Goal: Task Accomplishment & Management: Use online tool/utility

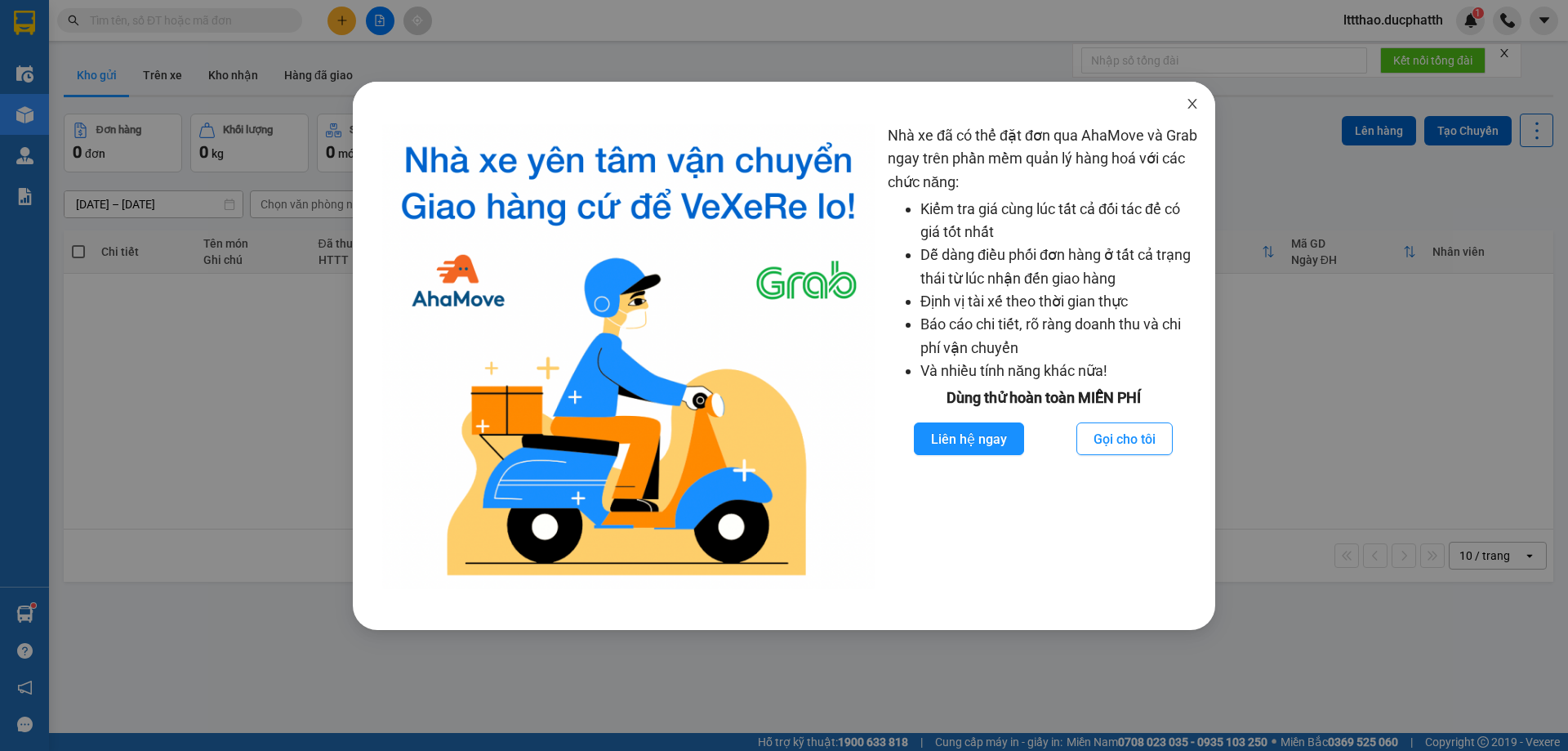
click at [1186, 108] on icon "close" at bounding box center [1192, 103] width 13 height 13
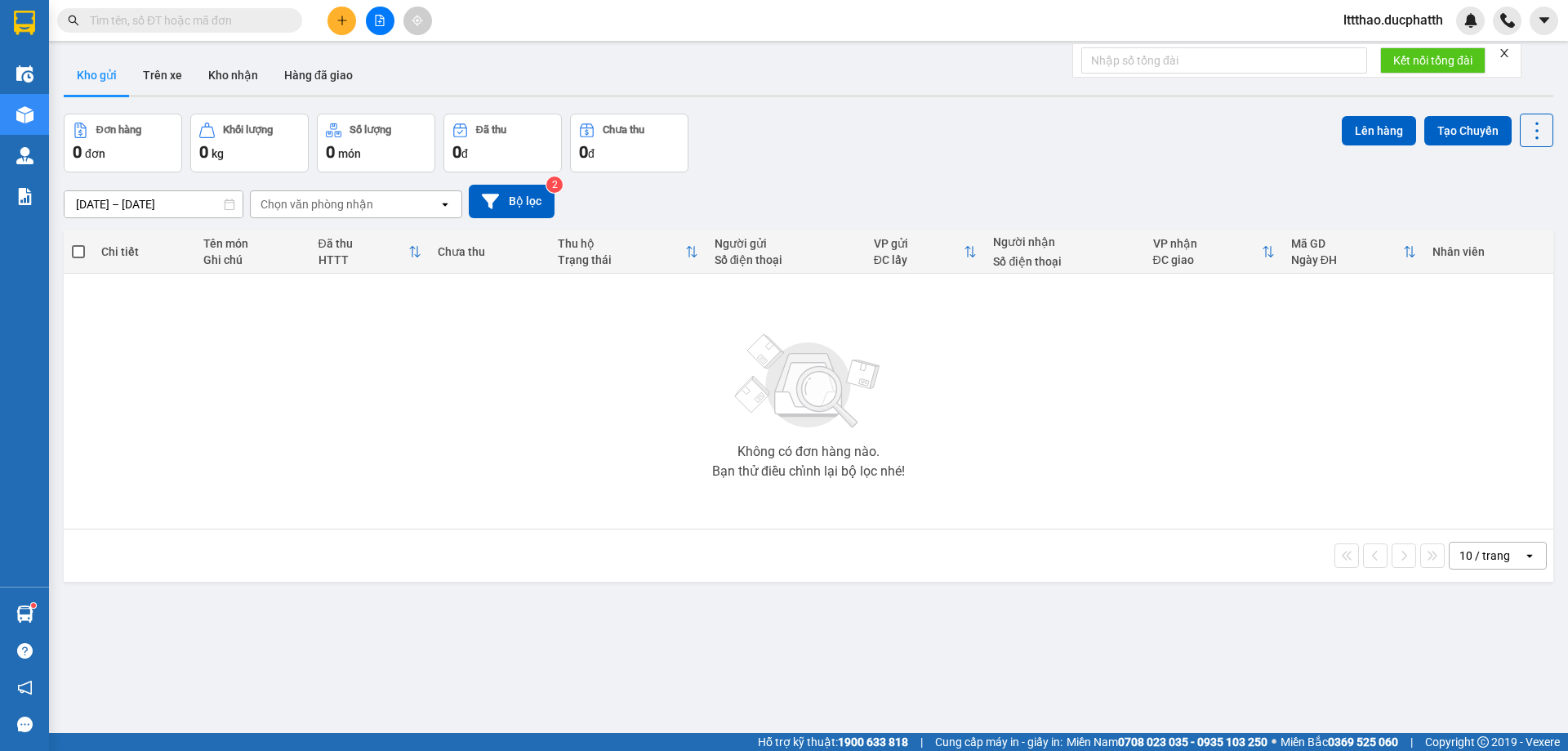
click at [393, 33] on div at bounding box center [379, 21] width 122 height 29
click at [391, 32] on div at bounding box center [379, 21] width 122 height 29
click at [389, 32] on div at bounding box center [379, 21] width 122 height 29
click at [391, 26] on button at bounding box center [380, 21] width 29 height 29
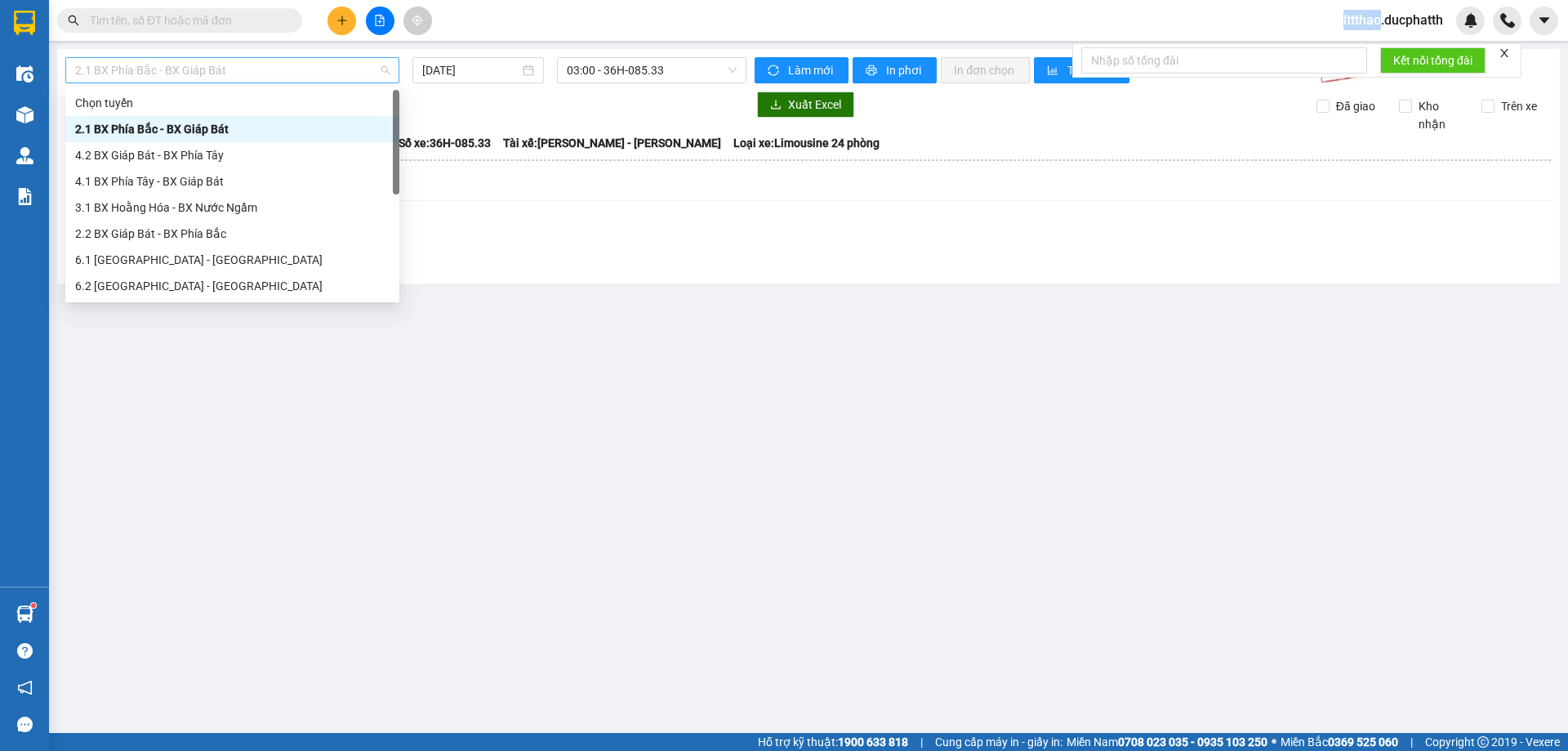
click at [322, 67] on span "2.1 BX Phía Bắc - BX Giáp Bát" at bounding box center [232, 70] width 315 height 24
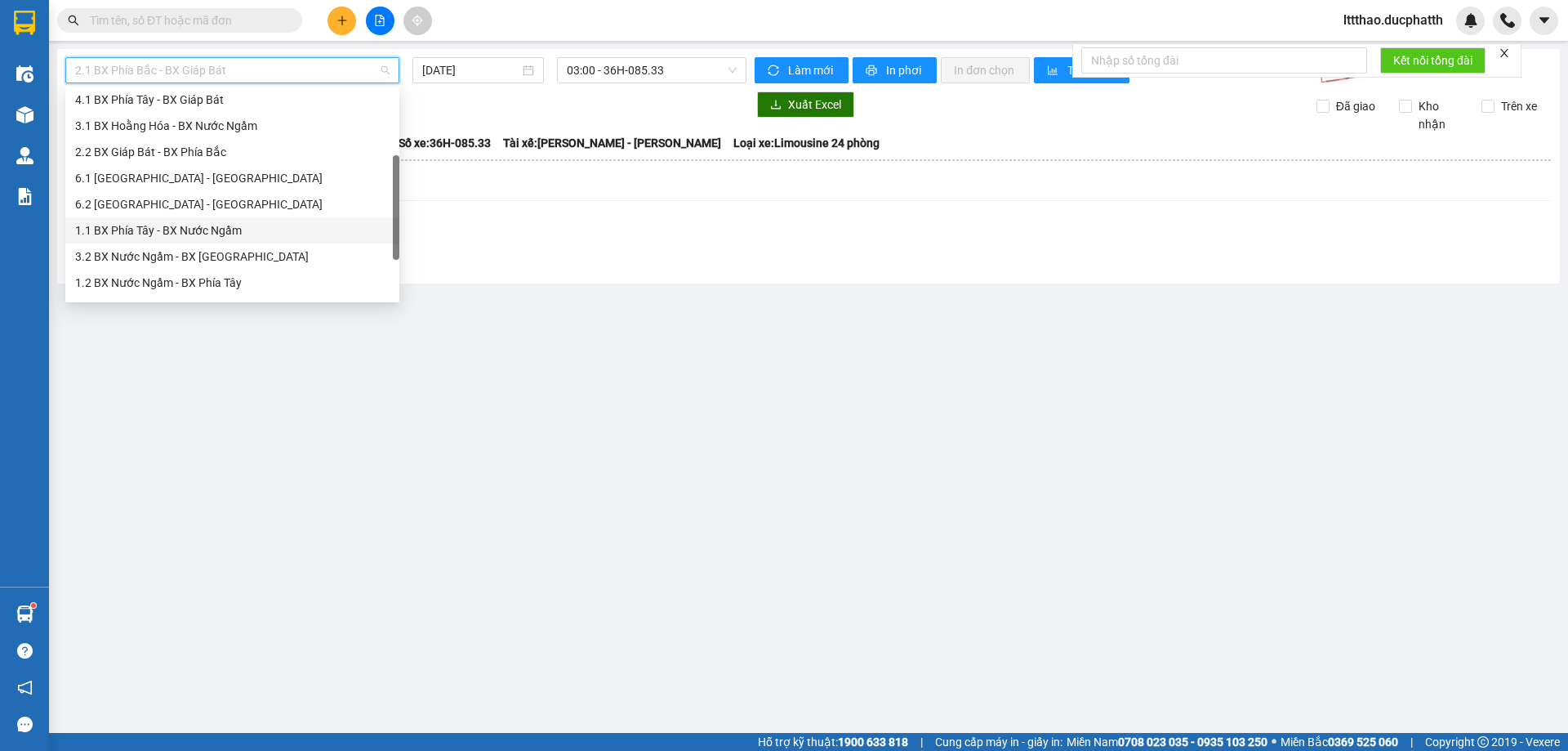
click at [186, 232] on div "1.1 BX Phía Tây - BX Nước Ngầm" at bounding box center [232, 230] width 315 height 18
type input "[DATE]"
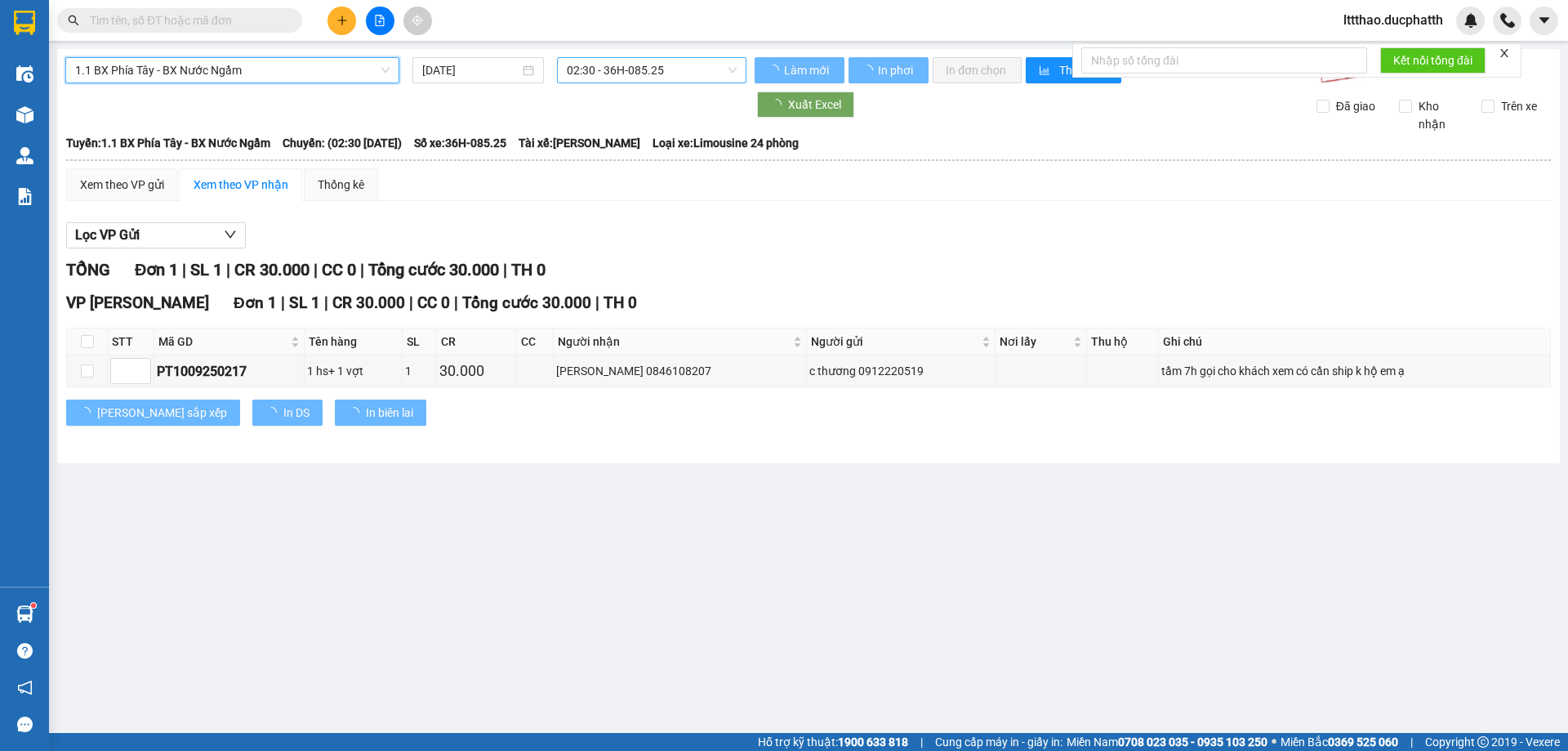
click at [686, 74] on span "02:30 - 36H-085.25" at bounding box center [652, 70] width 170 height 24
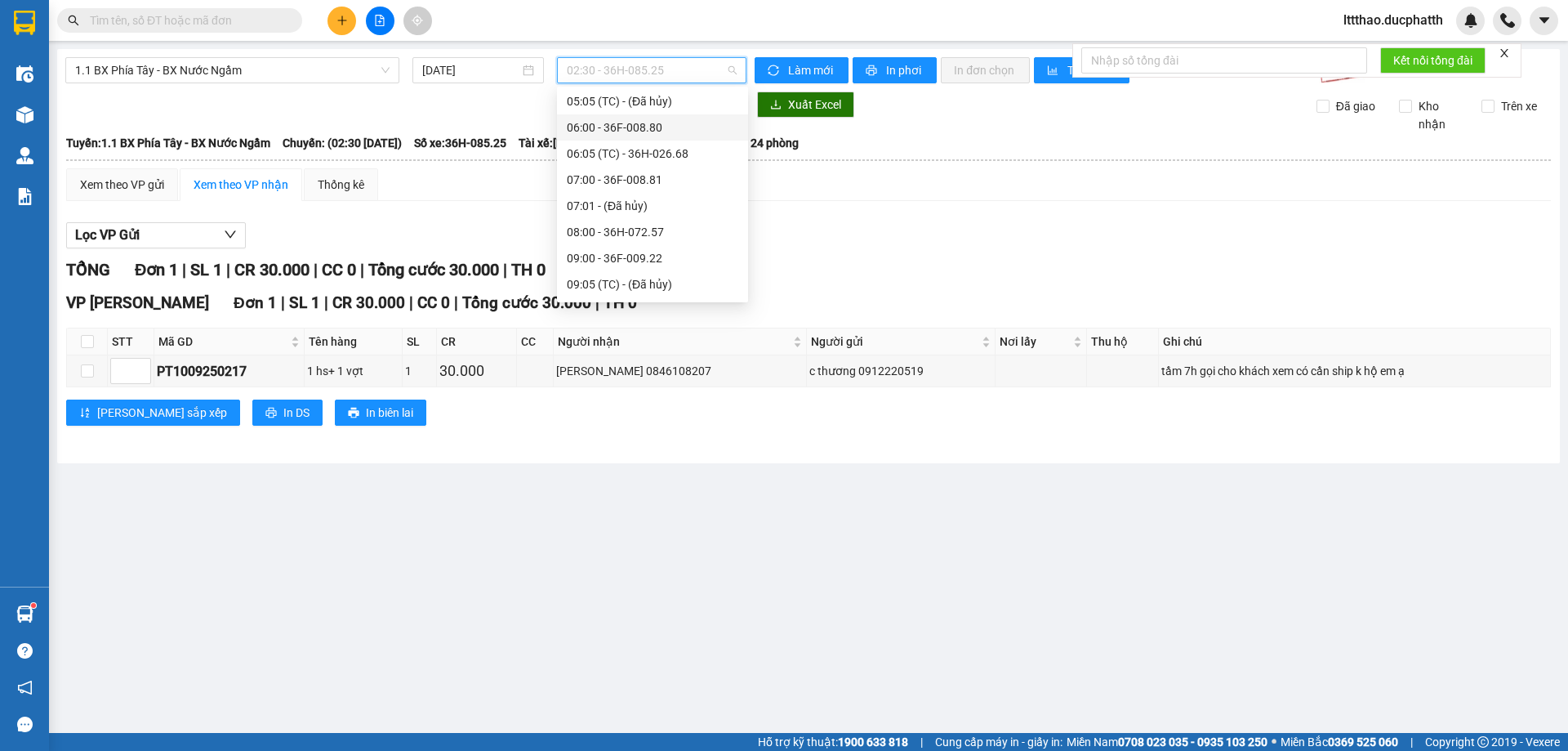
scroll to position [163, 0]
click at [620, 249] on div "09:00 - 36F-009.22" at bounding box center [653, 253] width 172 height 18
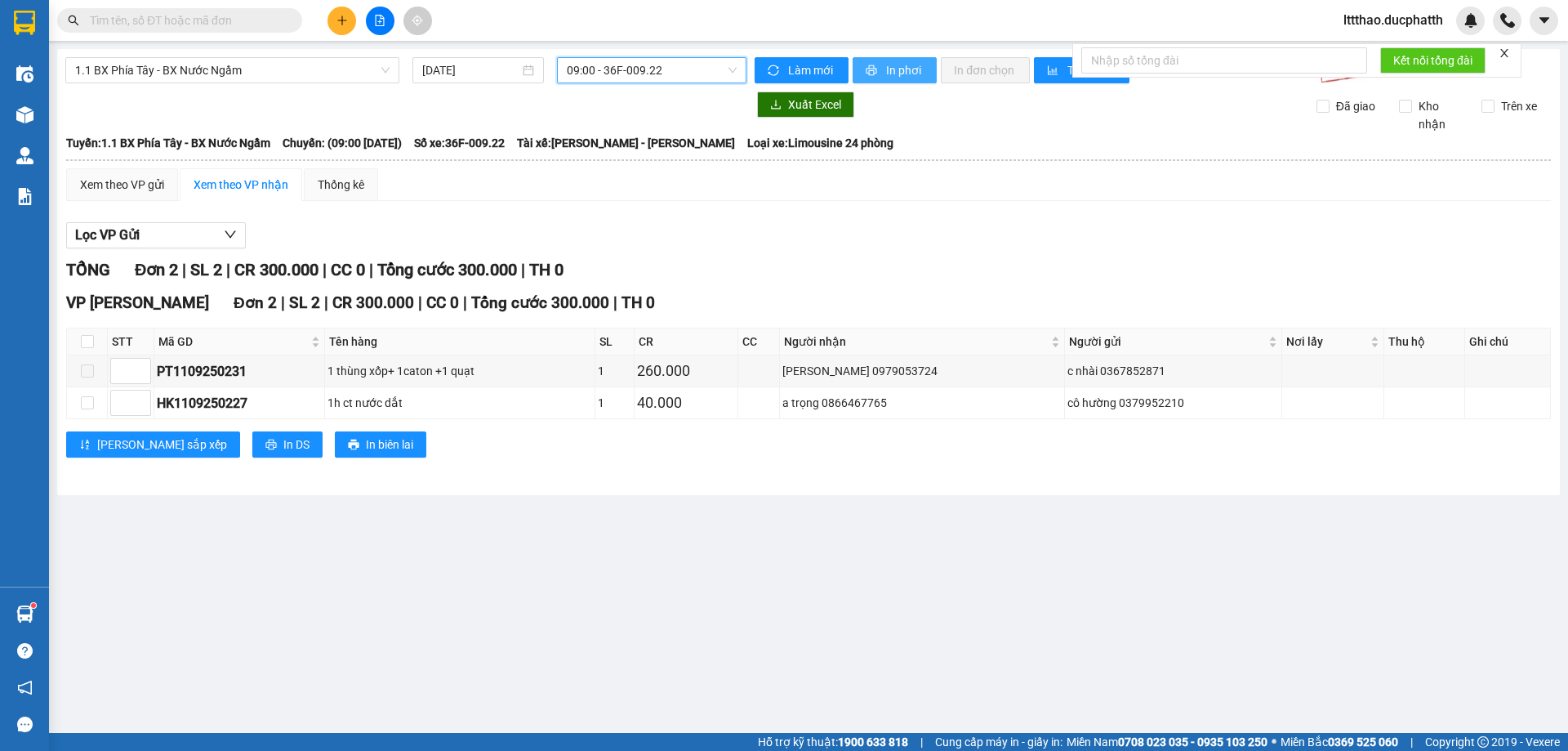
click at [892, 71] on span "In phơi" at bounding box center [904, 70] width 37 height 18
click at [679, 69] on span "09:00 - 36F-009.22" at bounding box center [652, 70] width 170 height 24
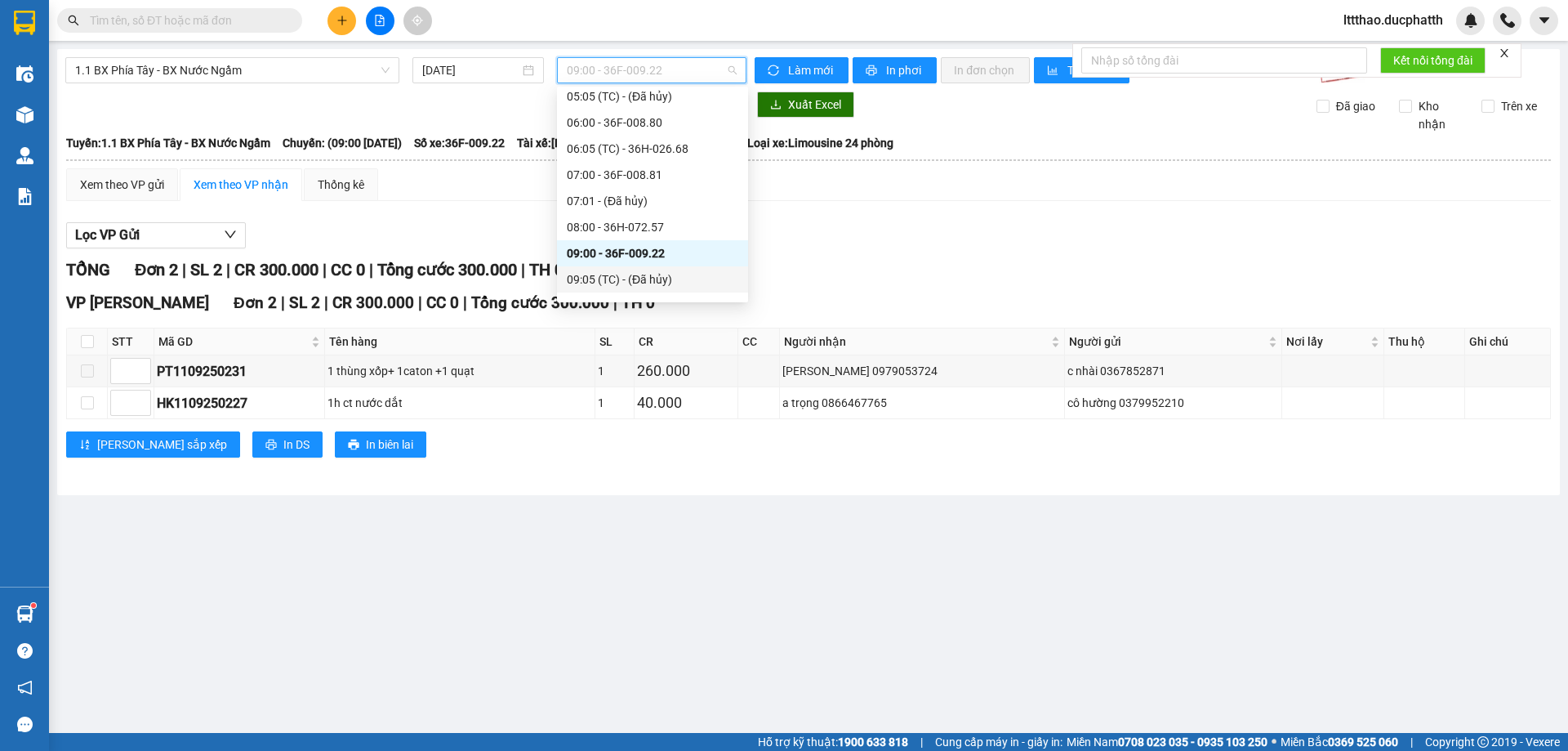
click at [651, 279] on div "09:05 (TC) - (Đã hủy)" at bounding box center [653, 279] width 172 height 18
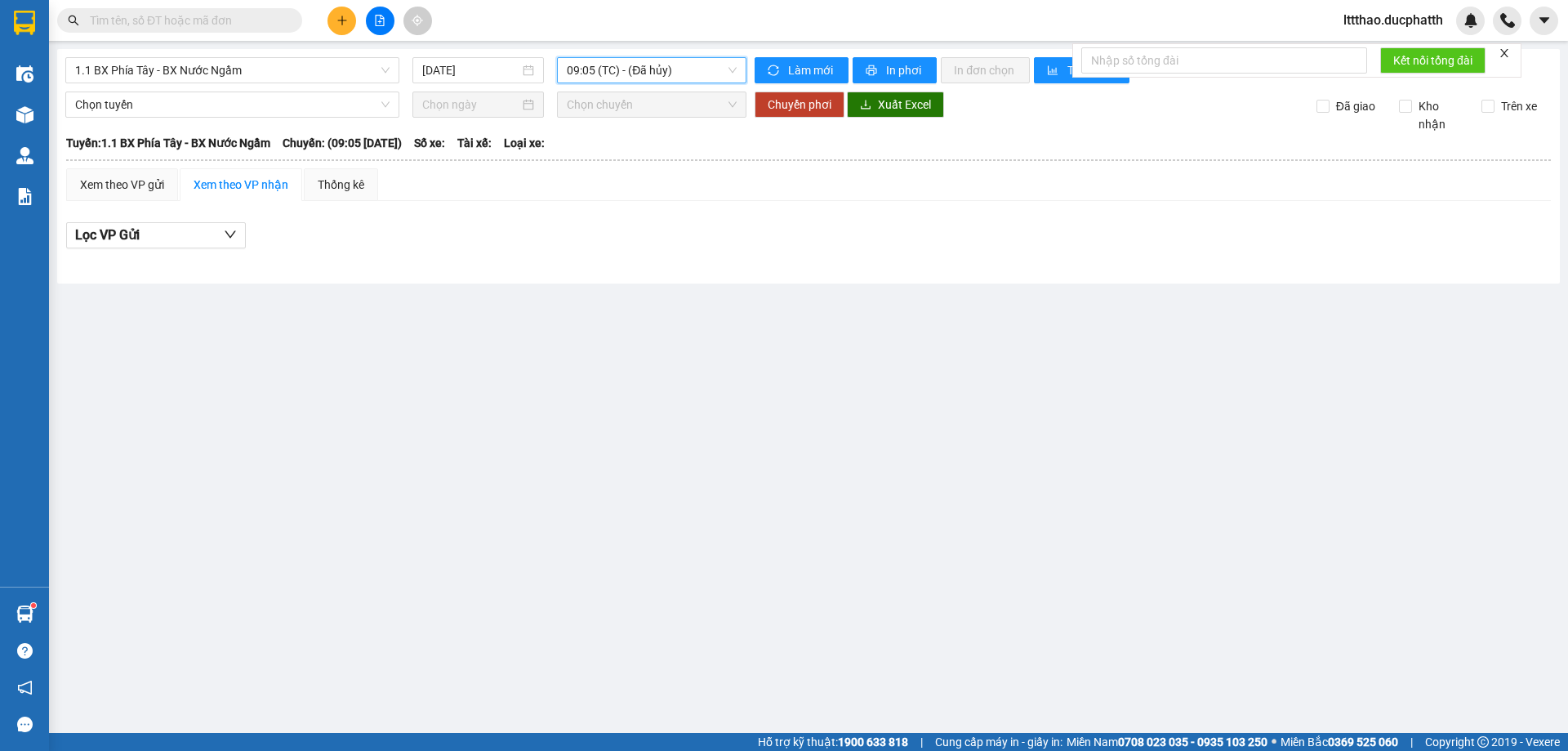
click at [682, 65] on span "09:05 (TC) - (Đã hủy)" at bounding box center [652, 70] width 170 height 24
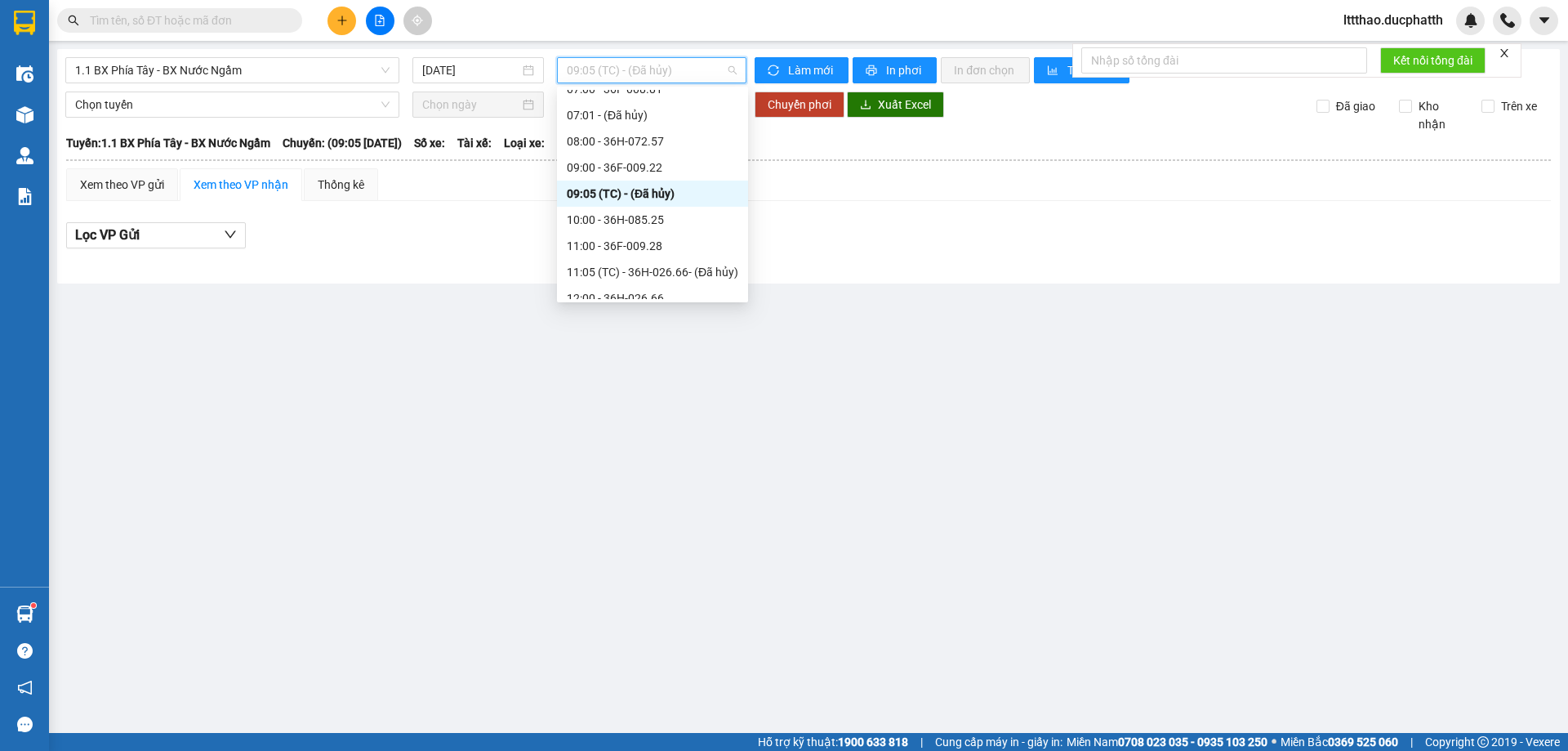
scroll to position [245, 0]
click at [661, 214] on div "10:00 - 36H-085.25" at bounding box center [652, 224] width 191 height 26
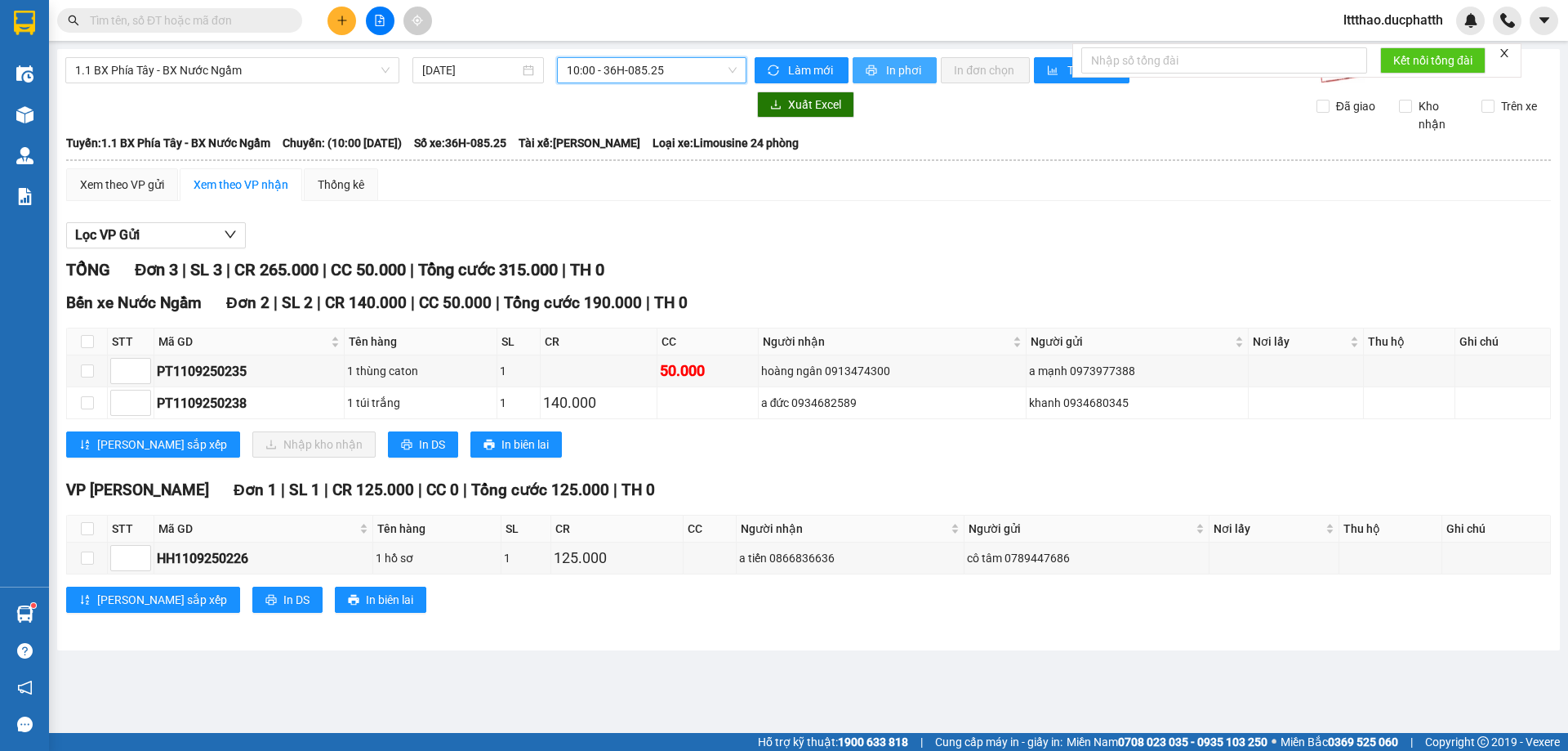
click at [893, 67] on span "In phơi" at bounding box center [904, 70] width 37 height 18
